Goal: Task Accomplishment & Management: Use online tool/utility

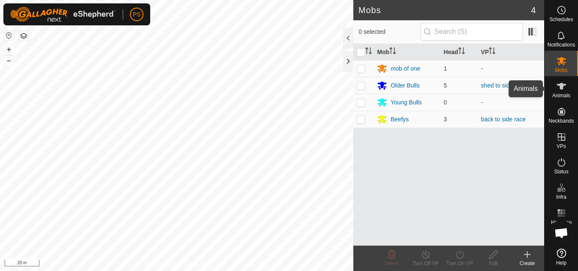
click at [561, 88] on icon at bounding box center [561, 86] width 9 height 7
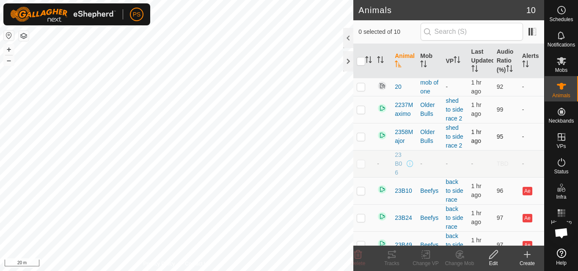
click at [361, 140] on p-checkbox at bounding box center [360, 136] width 8 height 7
checkbox input "true"
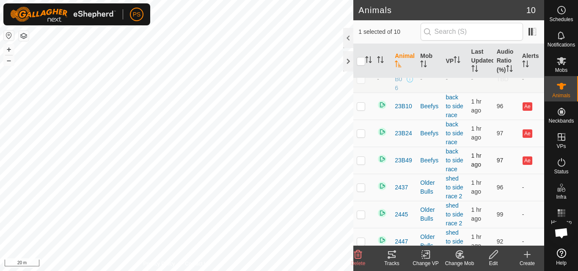
scroll to position [103, 0]
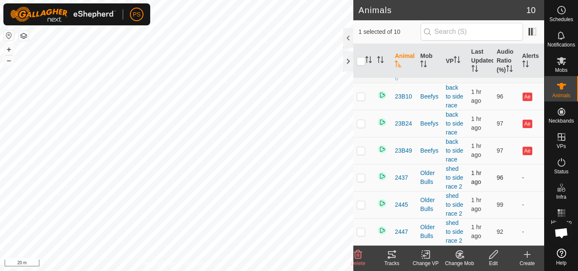
click at [359, 178] on p-checkbox at bounding box center [360, 177] width 8 height 7
checkbox input "true"
click at [359, 232] on p-checkbox at bounding box center [360, 231] width 8 height 7
checkbox input "true"
click at [491, 254] on icon at bounding box center [493, 254] width 11 height 10
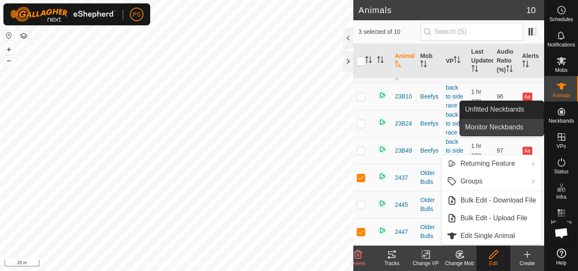
click at [494, 127] on link "Monitor Neckbands" at bounding box center [502, 127] width 84 height 17
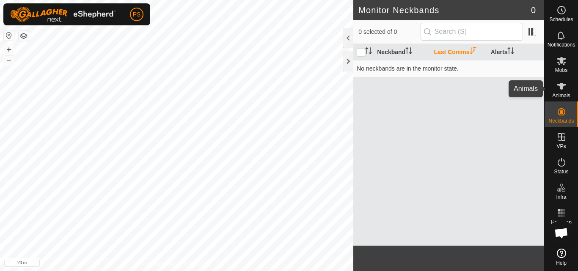
click at [560, 86] on icon at bounding box center [561, 86] width 9 height 7
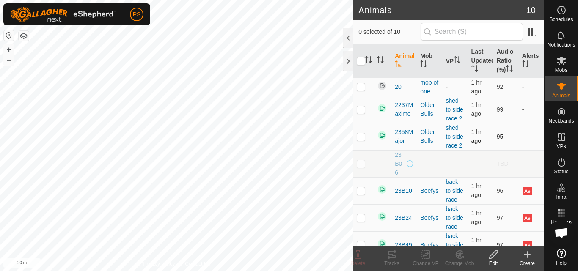
click at [362, 140] on p-checkbox at bounding box center [360, 136] width 8 height 7
checkbox input "true"
click at [495, 256] on icon at bounding box center [493, 254] width 11 height 10
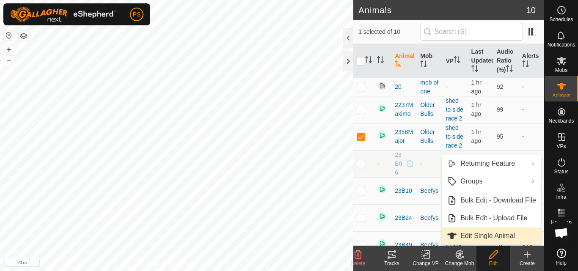
click at [509, 235] on link "Edit Single Animal" at bounding box center [490, 236] width 99 height 17
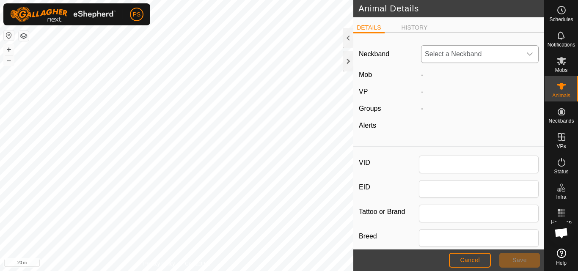
click at [526, 54] on icon "dropdown trigger" at bounding box center [529, 54] width 7 height 7
click at [444, 123] on div at bounding box center [479, 126] width 124 height 10
click at [465, 263] on span "Cancel" at bounding box center [470, 260] width 20 height 7
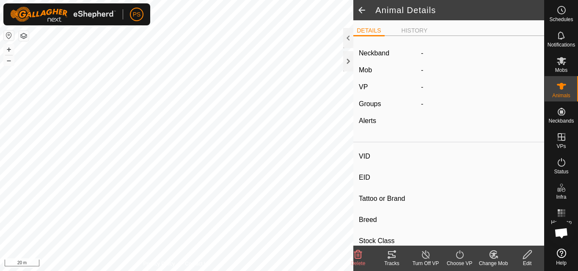
type input "2358Major"
type input "-"
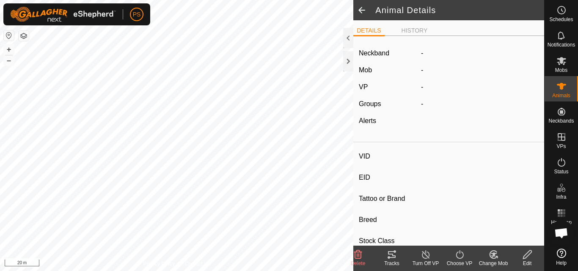
type input "0 kg"
type input "-"
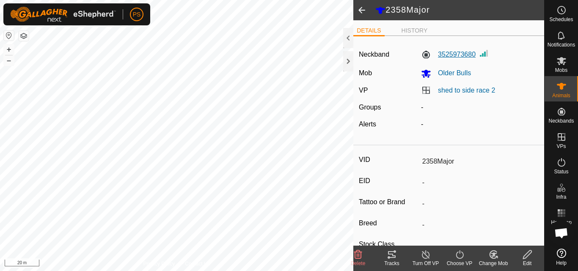
click at [458, 56] on label "3525973680" at bounding box center [448, 54] width 55 height 10
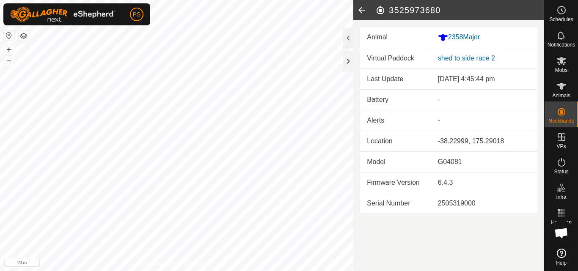
click at [464, 37] on div "2358Major" at bounding box center [484, 37] width 93 height 11
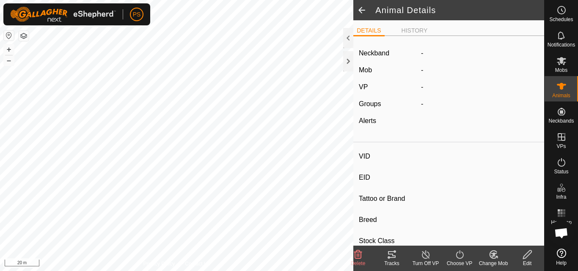
type input "2358Major"
type input "-"
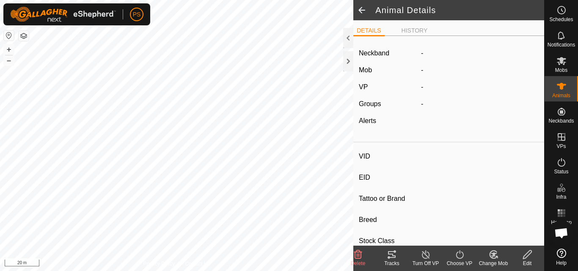
type input "0 kg"
type input "-"
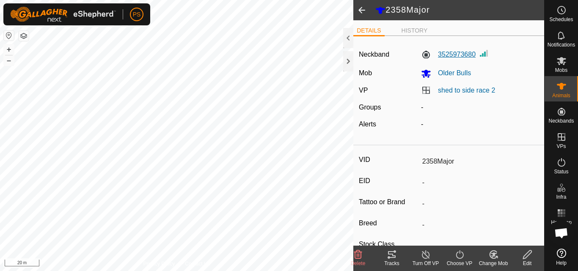
click at [463, 53] on label "3525973680" at bounding box center [448, 54] width 55 height 10
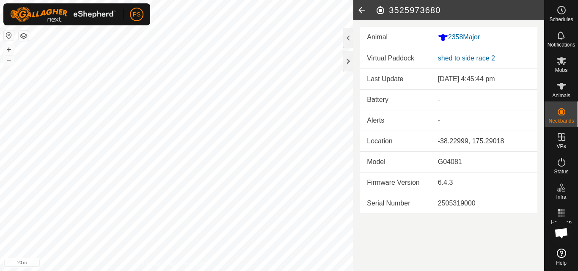
click at [455, 36] on div "2358Major" at bounding box center [484, 37] width 93 height 11
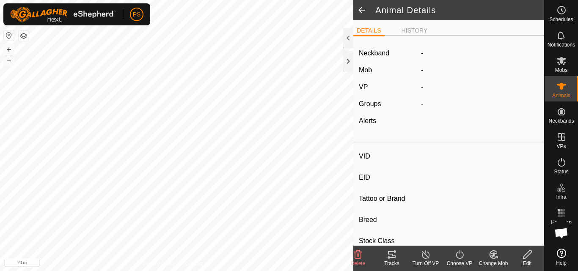
type input "2358Major"
type input "-"
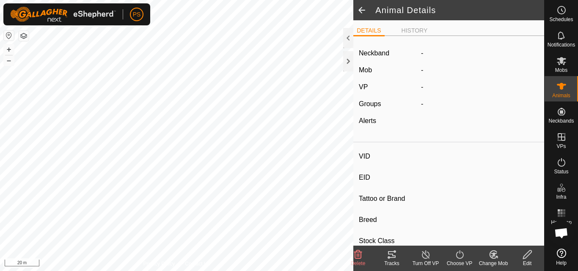
type input "0 kg"
type input "-"
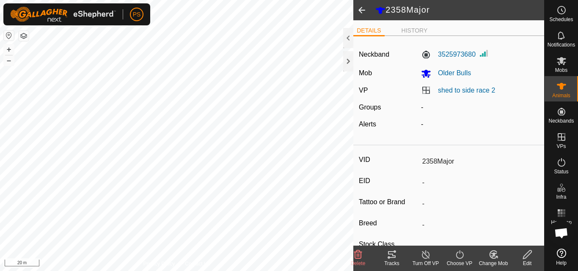
click at [529, 258] on icon at bounding box center [527, 254] width 11 height 10
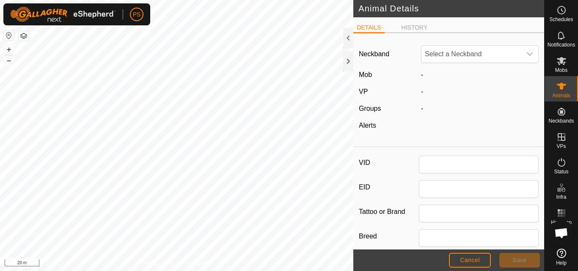
type input "2358Major"
type input "0"
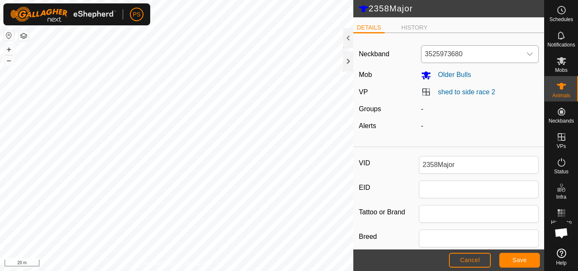
click at [526, 56] on icon "dropdown trigger" at bounding box center [529, 54] width 7 height 7
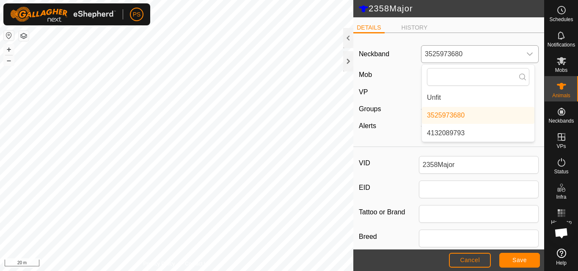
click at [439, 97] on li "Unfit" at bounding box center [478, 97] width 112 height 17
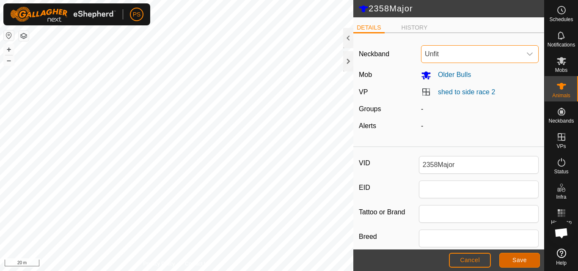
click at [521, 255] on button "Save" at bounding box center [519, 260] width 41 height 15
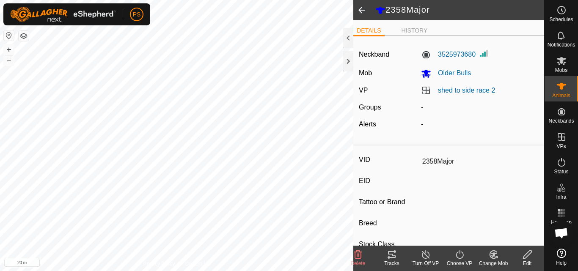
type input "-"
type input "0 kg"
type input "-"
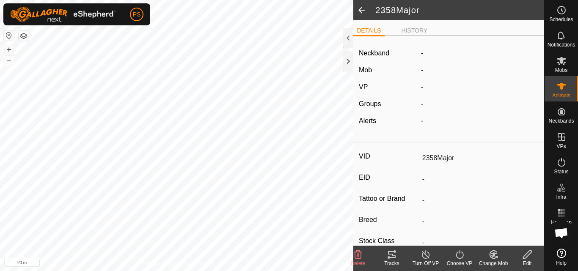
click at [364, 10] on span at bounding box center [361, 10] width 17 height 20
click at [360, 10] on span at bounding box center [361, 10] width 17 height 20
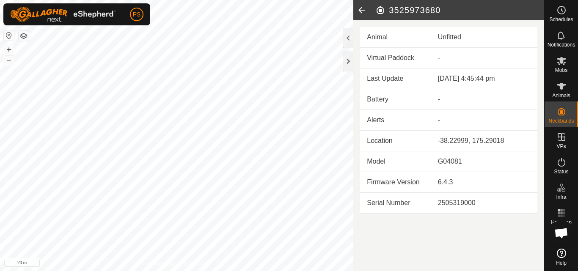
click at [360, 11] on icon at bounding box center [361, 10] width 17 height 20
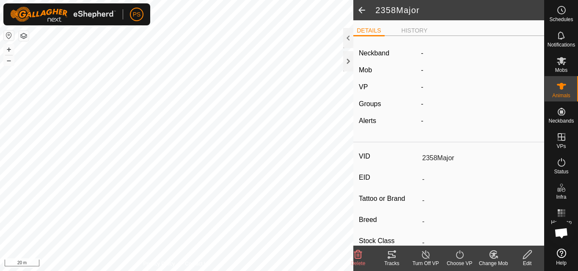
click at [360, 10] on span at bounding box center [361, 10] width 17 height 20
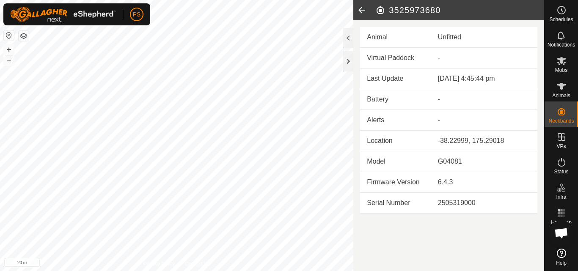
click at [360, 10] on icon at bounding box center [361, 10] width 17 height 20
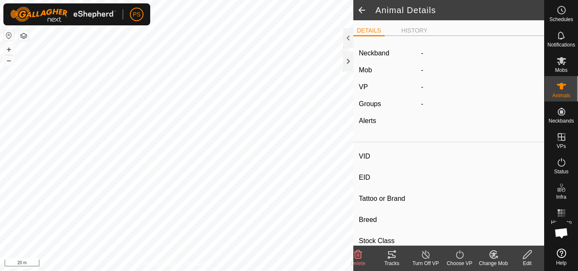
type input "2358Major"
type input "-"
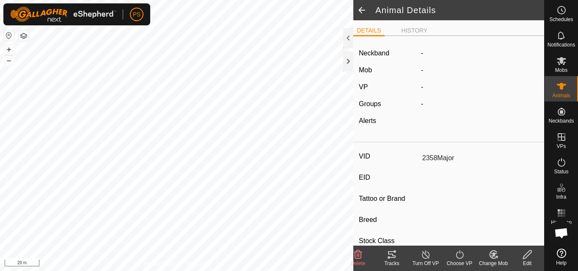
type input "0 kg"
type input "-"
click at [360, 10] on span at bounding box center [361, 10] width 17 height 20
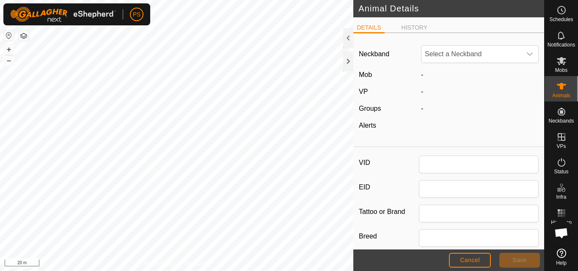
type input "2358Major"
type input "0"
click at [463, 260] on span "Cancel" at bounding box center [470, 260] width 20 height 7
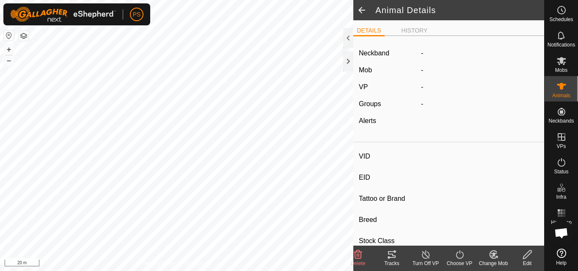
type input "2358Major"
type input "-"
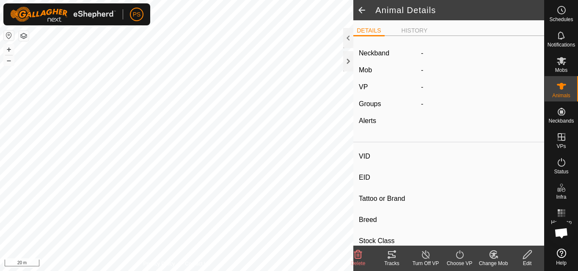
type input "0 kg"
type input "-"
click at [359, 9] on span at bounding box center [361, 10] width 17 height 20
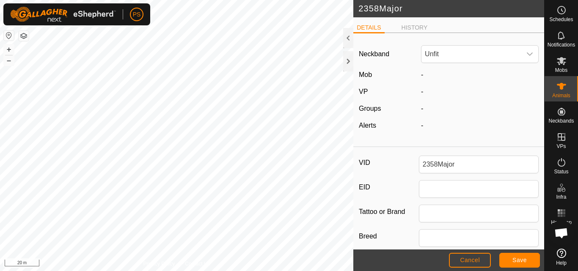
click at [359, 9] on h2 "2358Major" at bounding box center [451, 8] width 186 height 10
click at [471, 266] on button "Cancel" at bounding box center [470, 260] width 42 height 15
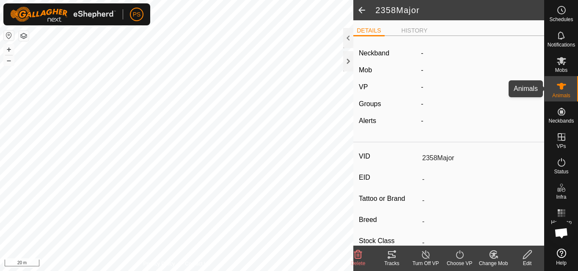
click at [559, 87] on icon at bounding box center [561, 86] width 10 height 10
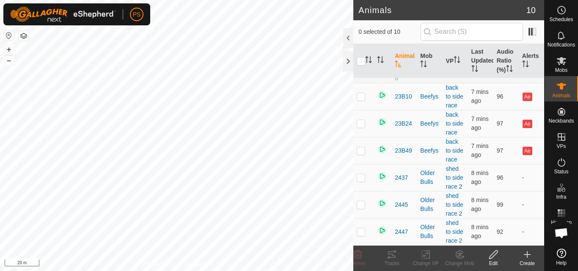
scroll to position [112, 0]
click at [361, 180] on p-checkbox at bounding box center [360, 177] width 8 height 7
checkbox input "true"
click at [493, 252] on icon at bounding box center [493, 254] width 11 height 10
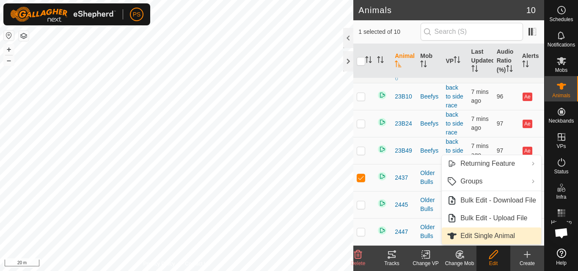
click at [488, 235] on link "Edit Single Animal" at bounding box center [490, 236] width 99 height 17
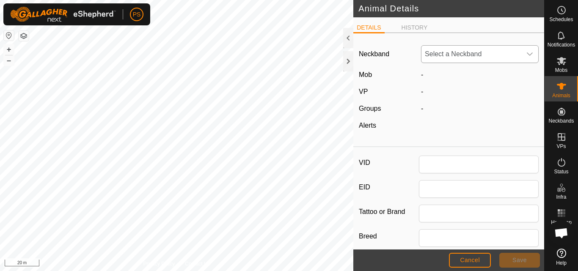
click at [526, 54] on icon "dropdown trigger" at bounding box center [529, 54] width 7 height 7
click at [486, 132] on div "Neckband Select a Neckband No results found Mob - VP - Groups - Alerts" at bounding box center [448, 91] width 191 height 103
click at [475, 260] on span "Cancel" at bounding box center [470, 260] width 20 height 7
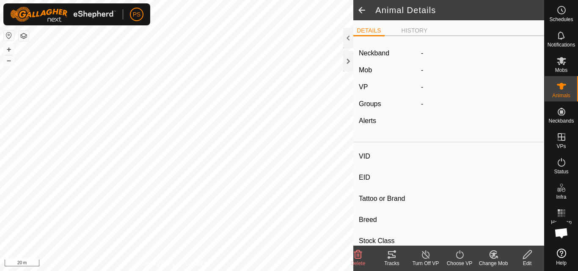
click at [361, 10] on span at bounding box center [361, 10] width 17 height 20
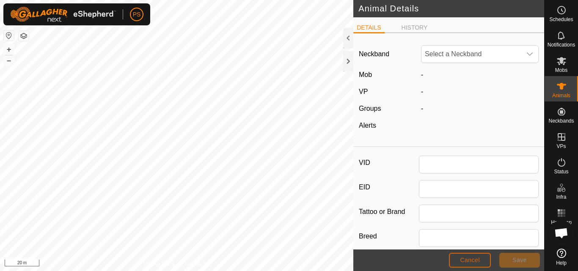
click at [477, 264] on button "Cancel" at bounding box center [470, 260] width 42 height 15
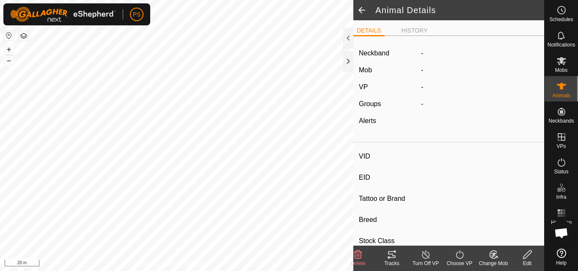
type input "2437"
type input "-"
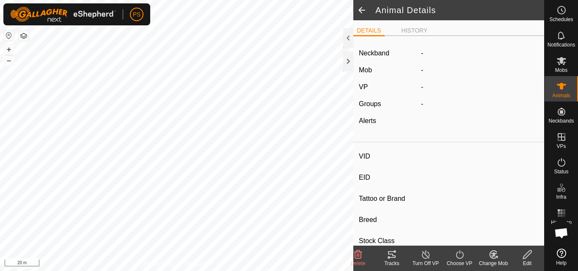
type input "0 kg"
type input "-"
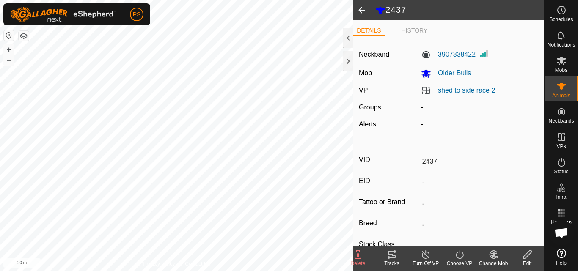
click at [526, 255] on icon at bounding box center [527, 254] width 11 height 10
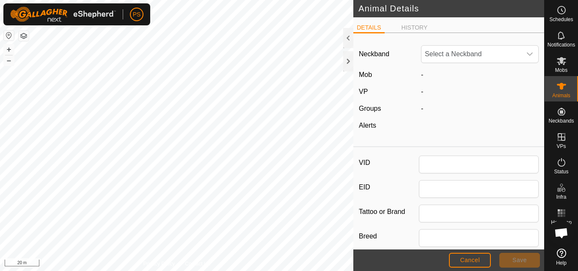
type input "2437"
type input "0"
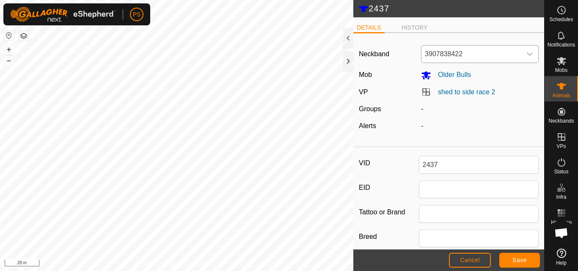
click at [526, 55] on icon "dropdown trigger" at bounding box center [529, 53] width 6 height 3
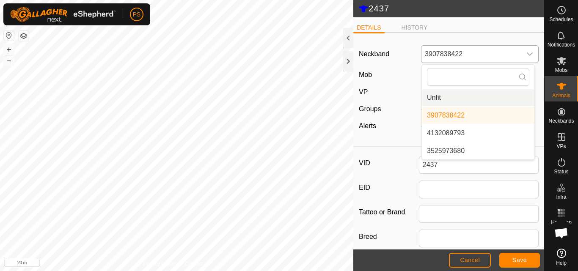
click at [436, 97] on li "Unfit" at bounding box center [478, 97] width 112 height 17
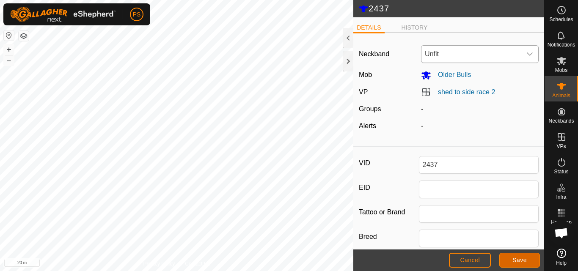
click at [525, 262] on span "Save" at bounding box center [519, 260] width 14 height 7
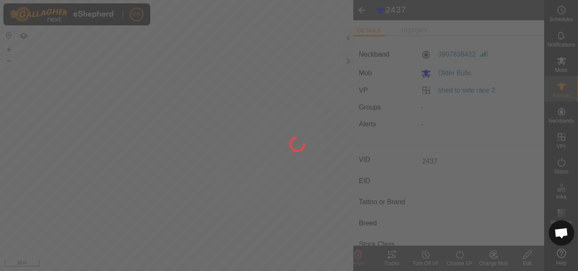
type input "-"
type input "0 kg"
type input "-"
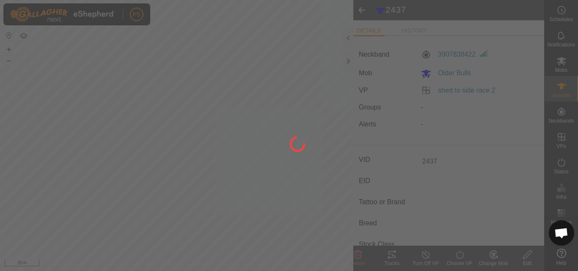
type input "-"
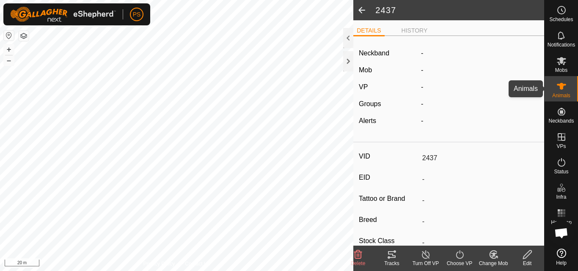
click at [563, 86] on icon at bounding box center [561, 86] width 9 height 7
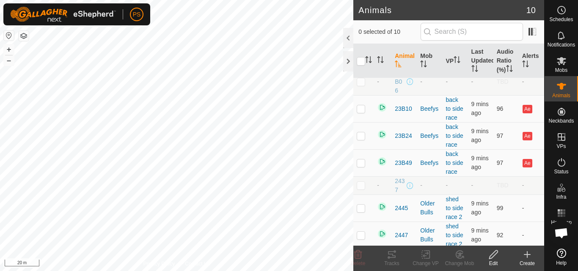
scroll to position [103, 0]
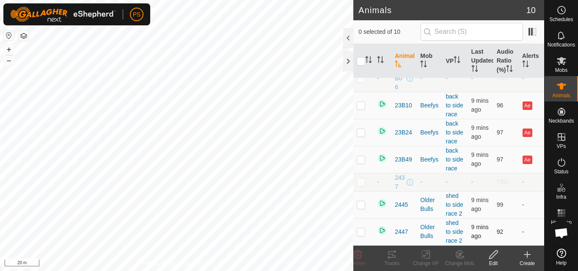
click at [362, 234] on p-checkbox at bounding box center [360, 231] width 8 height 7
checkbox input "true"
click at [494, 256] on icon at bounding box center [493, 254] width 8 height 8
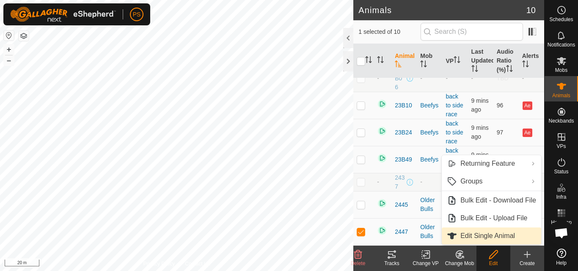
click at [499, 234] on link "Edit Single Animal" at bounding box center [490, 236] width 99 height 17
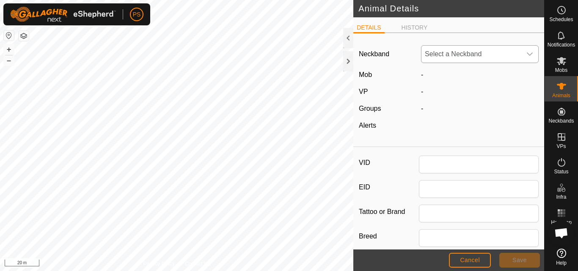
click at [526, 54] on icon "dropdown trigger" at bounding box center [529, 54] width 7 height 7
click at [526, 53] on icon "dropdown trigger" at bounding box center [529, 53] width 6 height 3
type input "2447"
type input "0"
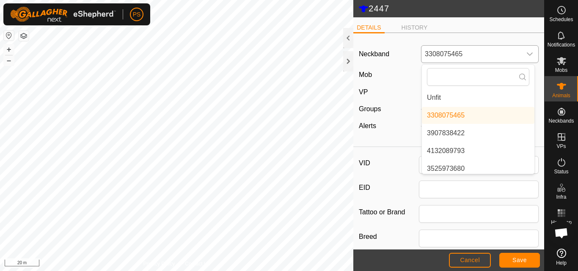
click at [526, 53] on icon "dropdown trigger" at bounding box center [529, 53] width 6 height 3
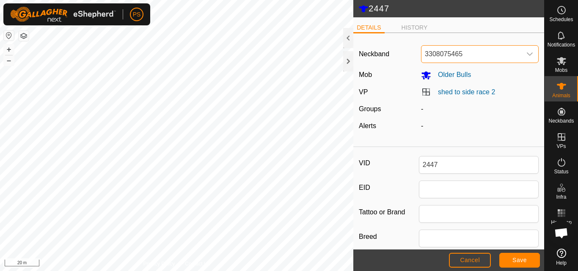
click at [526, 53] on icon "dropdown trigger" at bounding box center [529, 54] width 7 height 7
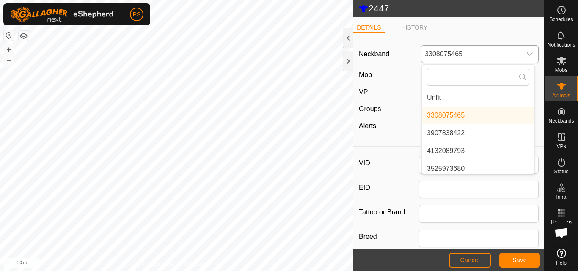
click at [436, 96] on li "Unfit" at bounding box center [478, 97] width 112 height 17
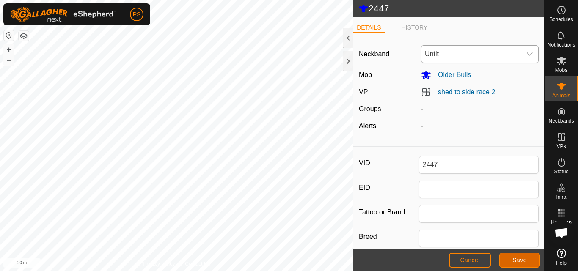
click at [525, 260] on span "Save" at bounding box center [519, 260] width 14 height 7
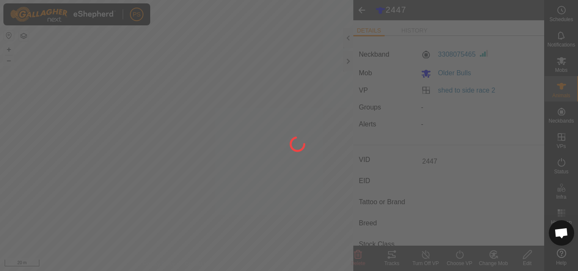
type input "-"
type input "0 kg"
type input "-"
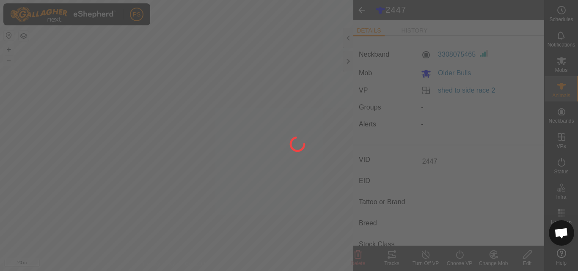
type input "-"
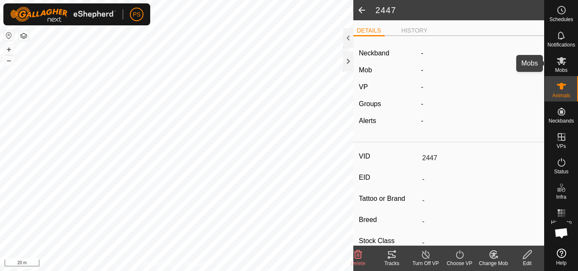
click at [562, 62] on icon at bounding box center [561, 61] width 9 height 8
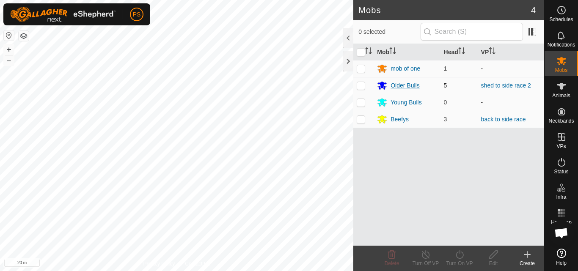
click at [400, 86] on div "Older Bulls" at bounding box center [404, 85] width 29 height 9
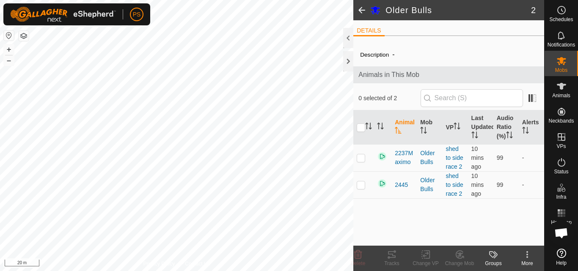
click at [361, 8] on span at bounding box center [361, 10] width 17 height 20
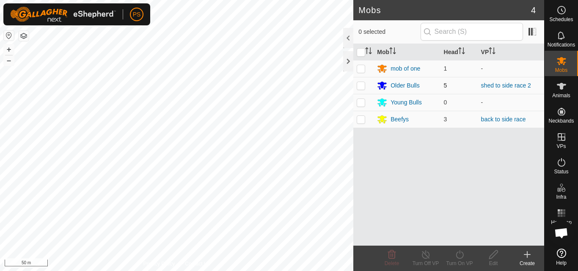
click at [362, 88] on p-checkbox at bounding box center [360, 85] width 8 height 7
checkbox input "true"
click at [459, 258] on icon at bounding box center [459, 254] width 11 height 10
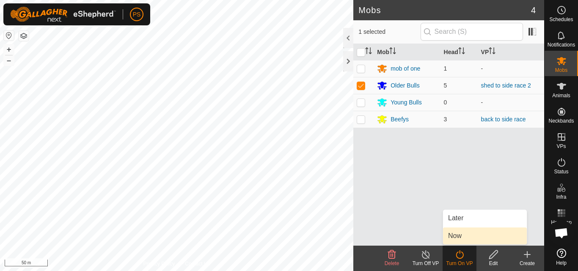
click at [469, 232] on link "Now" at bounding box center [485, 236] width 84 height 17
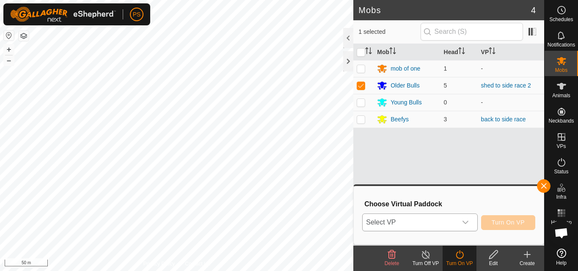
click at [466, 222] on icon "dropdown trigger" at bounding box center [465, 222] width 6 height 3
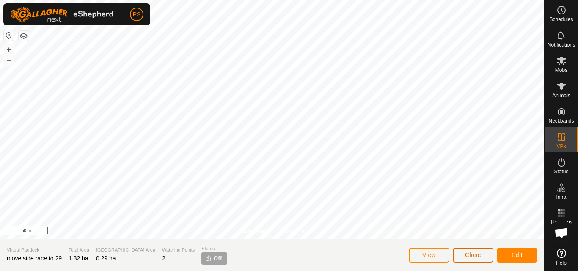
click at [477, 254] on span "Close" at bounding box center [473, 255] width 16 height 7
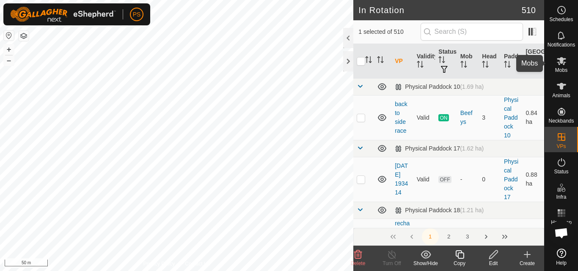
click at [561, 64] on icon at bounding box center [561, 61] width 10 height 10
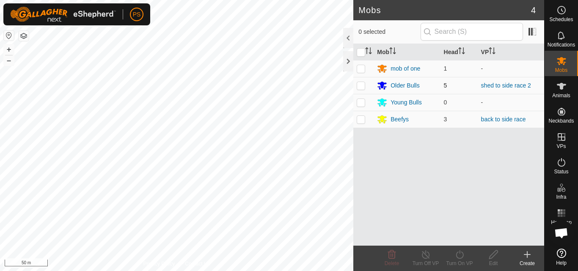
click at [360, 83] on p-checkbox at bounding box center [360, 85] width 8 height 7
checkbox input "true"
click at [461, 255] on icon at bounding box center [459, 254] width 11 height 10
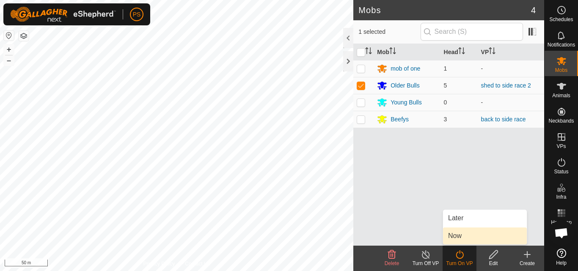
click at [463, 236] on link "Now" at bounding box center [485, 236] width 84 height 17
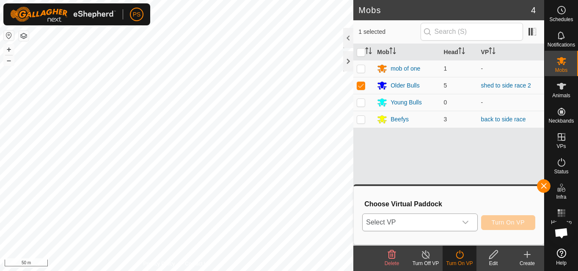
click at [466, 223] on icon "dropdown trigger" at bounding box center [465, 222] width 6 height 3
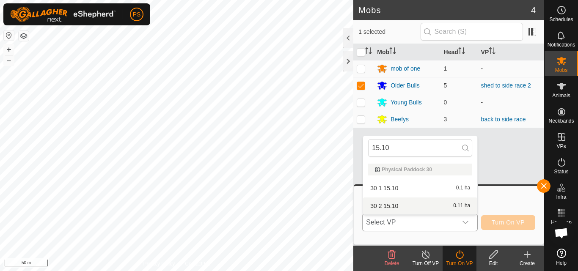
type input "15.10"
click at [392, 206] on li "30 2 15.10 0.11 ha" at bounding box center [420, 205] width 114 height 17
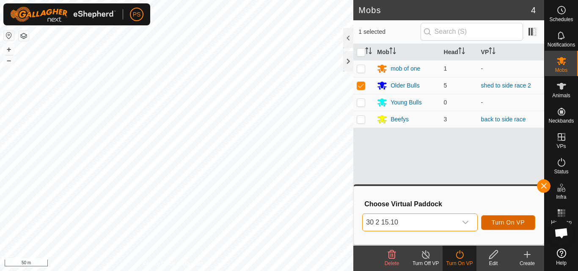
click at [509, 220] on span "Turn On VP" at bounding box center [507, 222] width 33 height 7
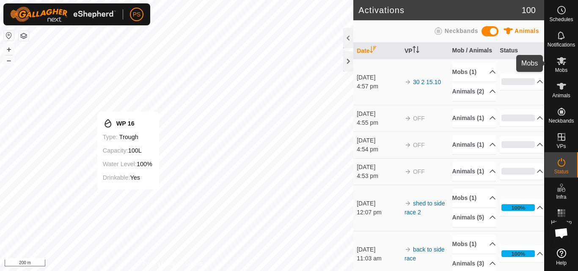
click at [561, 64] on icon at bounding box center [561, 61] width 10 height 10
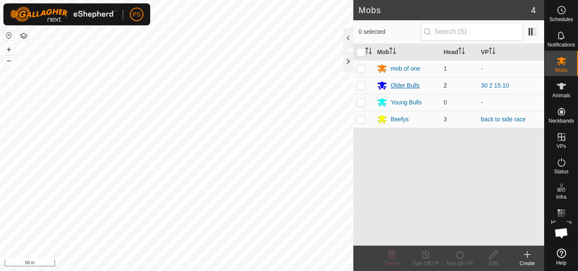
click at [400, 85] on div "Older Bulls" at bounding box center [404, 85] width 29 height 9
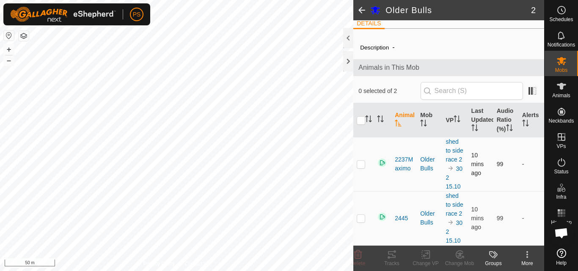
scroll to position [16, 0]
